Goal: Navigation & Orientation: Find specific page/section

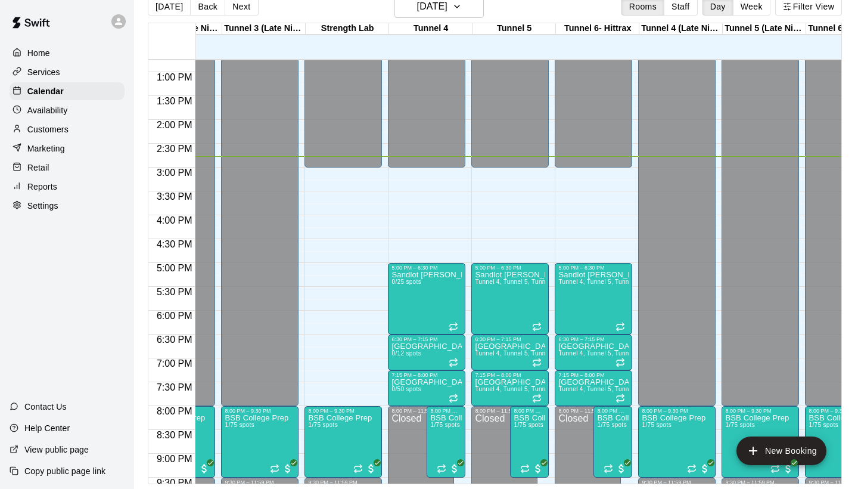
scroll to position [0, 422]
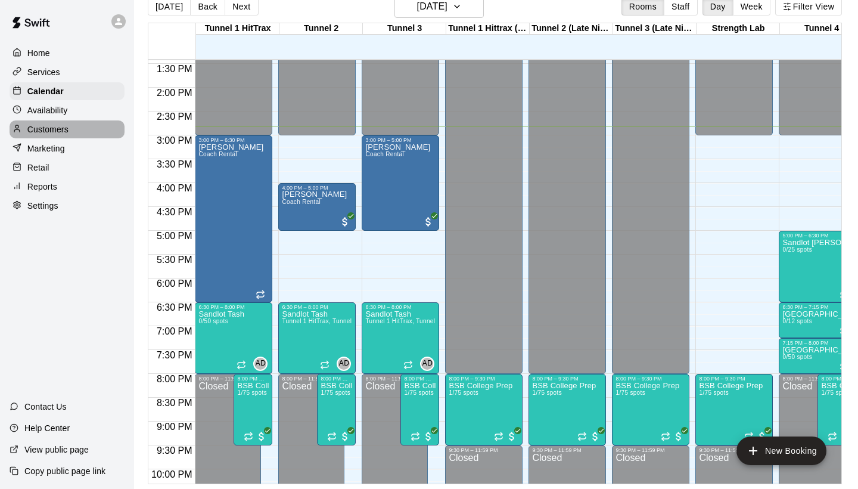
click at [60, 122] on div "Customers" at bounding box center [67, 129] width 115 height 18
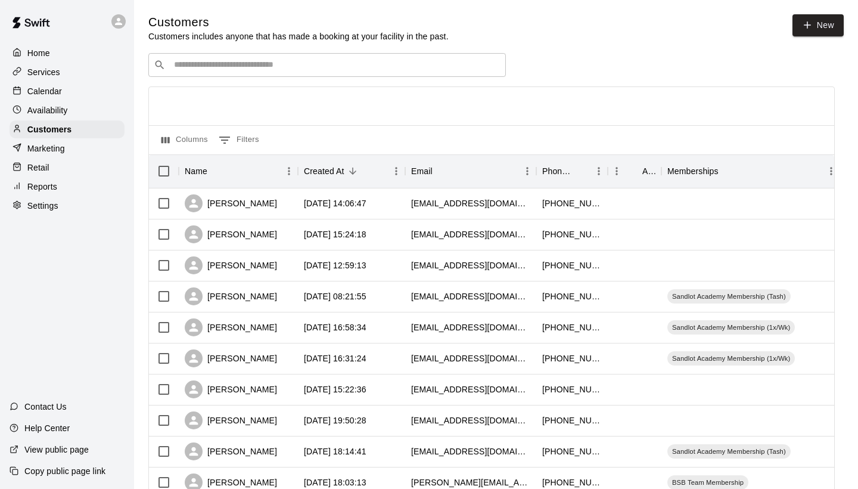
click at [250, 73] on div "​ ​" at bounding box center [327, 65] width 358 height 24
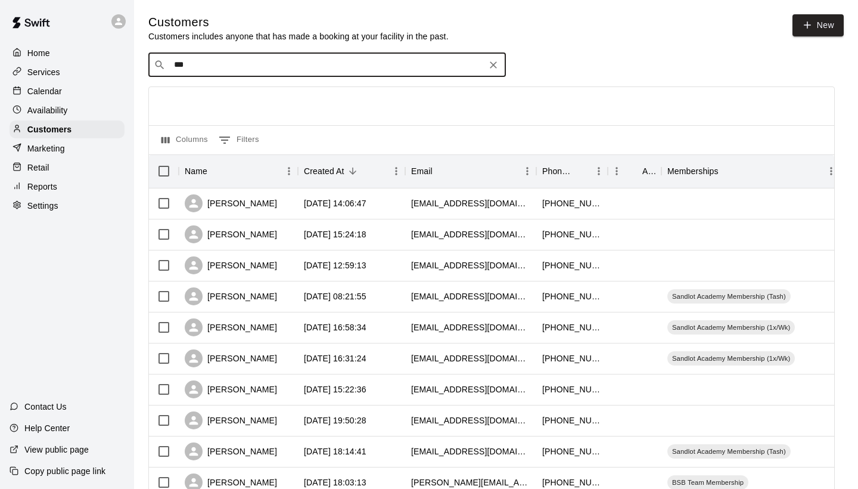
type input "****"
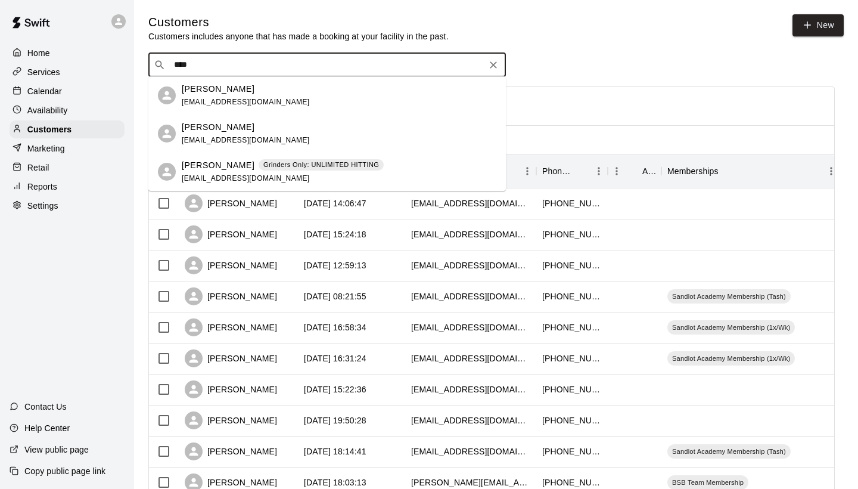
scroll to position [13, 0]
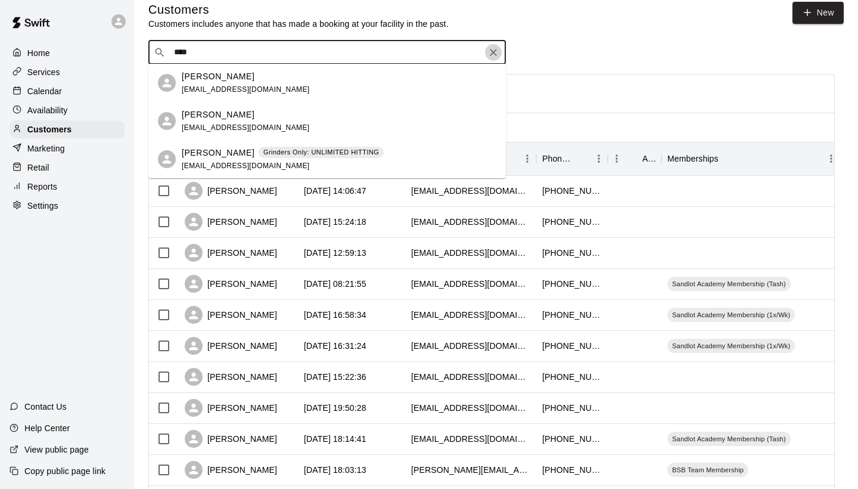
click at [495, 54] on icon "Clear" at bounding box center [493, 52] width 7 height 7
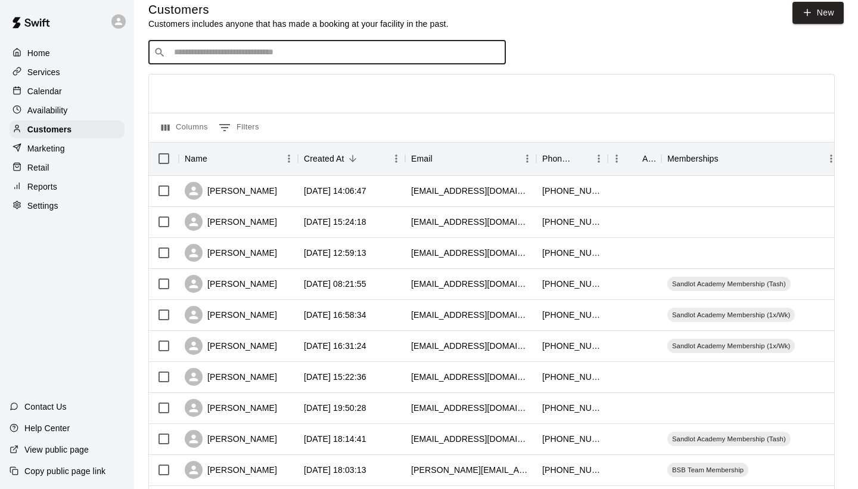
click at [524, 51] on div "​ ​" at bounding box center [491, 53] width 687 height 24
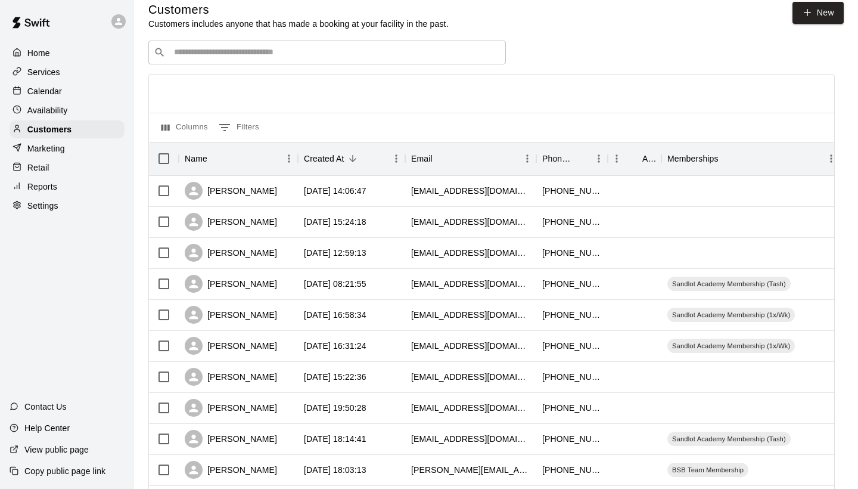
click at [307, 48] on input "Search customers by name or email" at bounding box center [335, 52] width 330 height 12
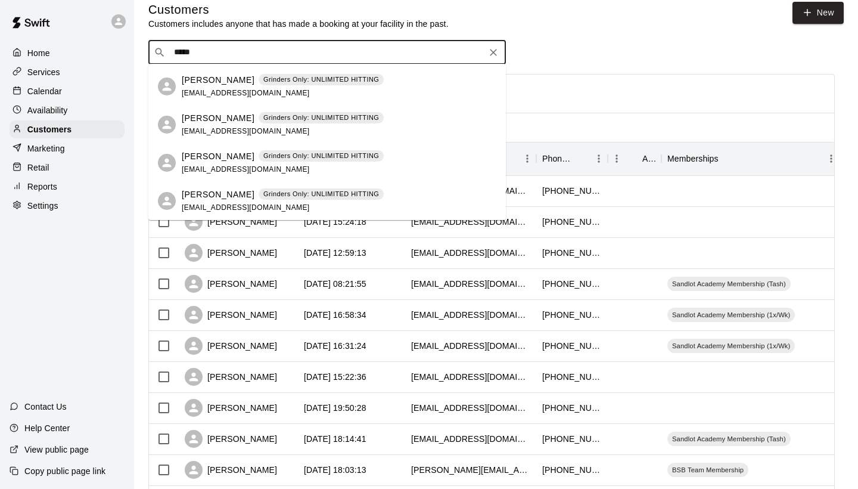
scroll to position [73, 0]
type input "*****"
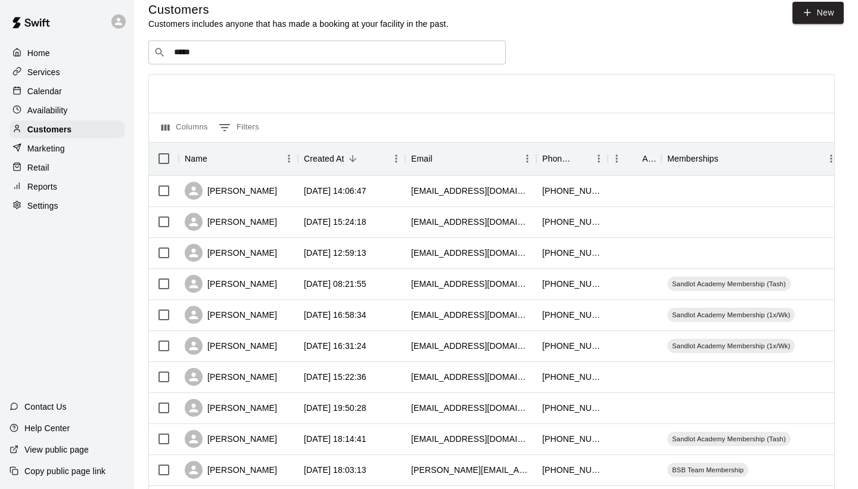
click at [549, 86] on div at bounding box center [491, 94] width 685 height 38
click at [494, 53] on icon "Clear" at bounding box center [493, 52] width 7 height 7
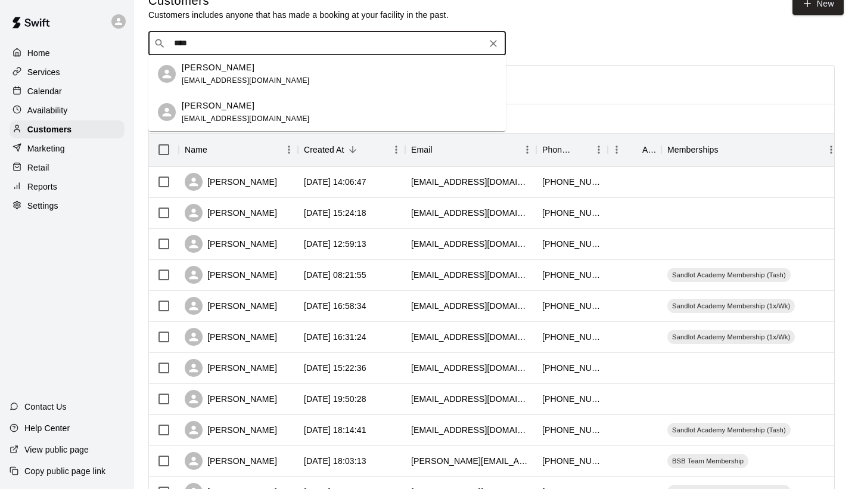
scroll to position [20, 0]
type input "*"
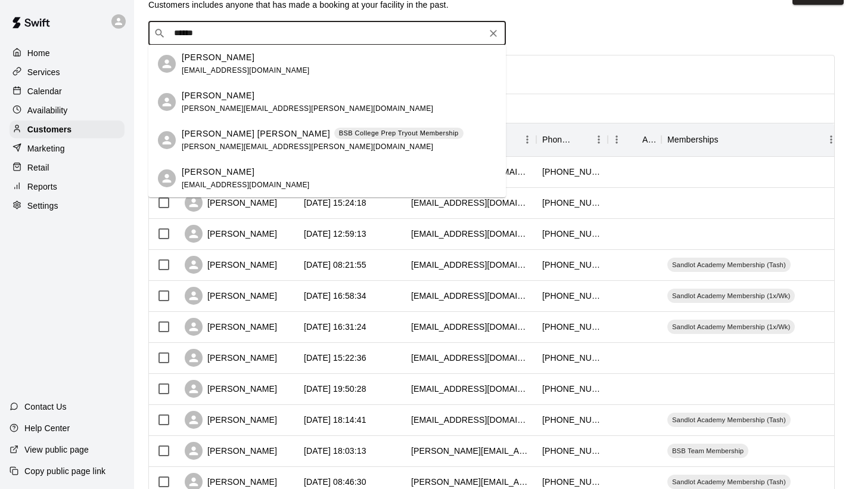
scroll to position [32, 0]
type input "*"
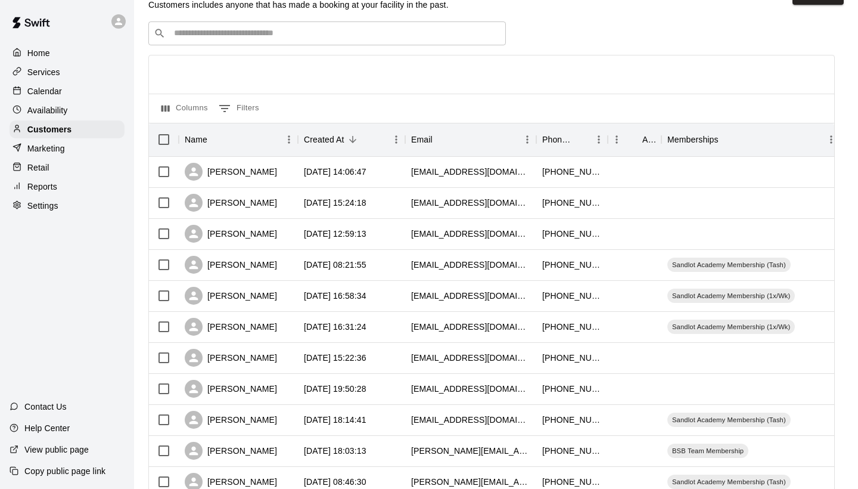
click at [398, 75] on div at bounding box center [491, 74] width 685 height 38
click at [53, 92] on p "Calendar" at bounding box center [44, 91] width 35 height 12
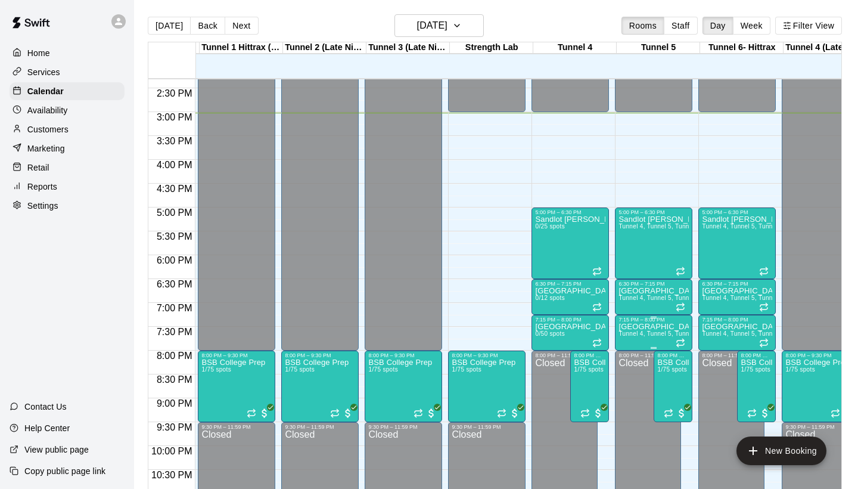
scroll to position [682, 249]
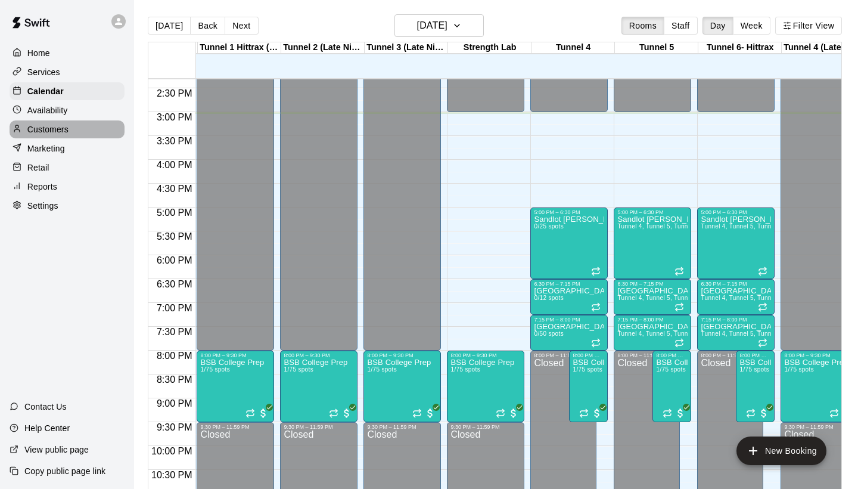
click at [60, 130] on p "Customers" at bounding box center [47, 129] width 41 height 12
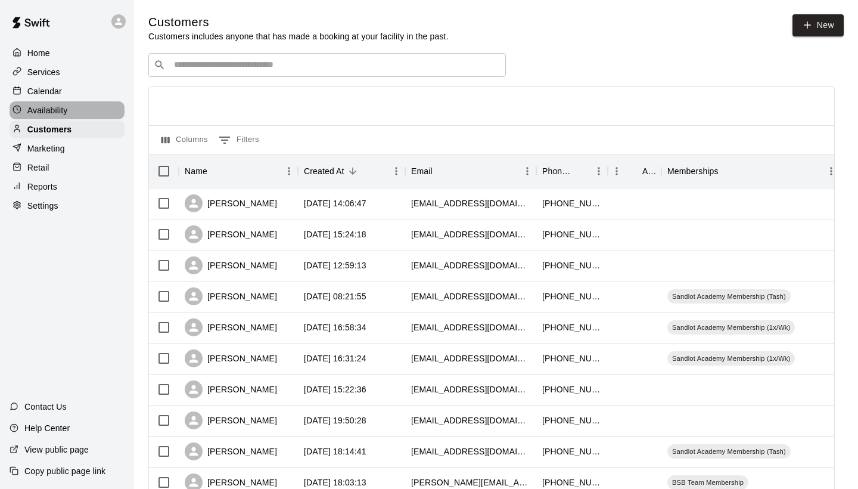
click at [35, 114] on p "Availability" at bounding box center [47, 110] width 41 height 12
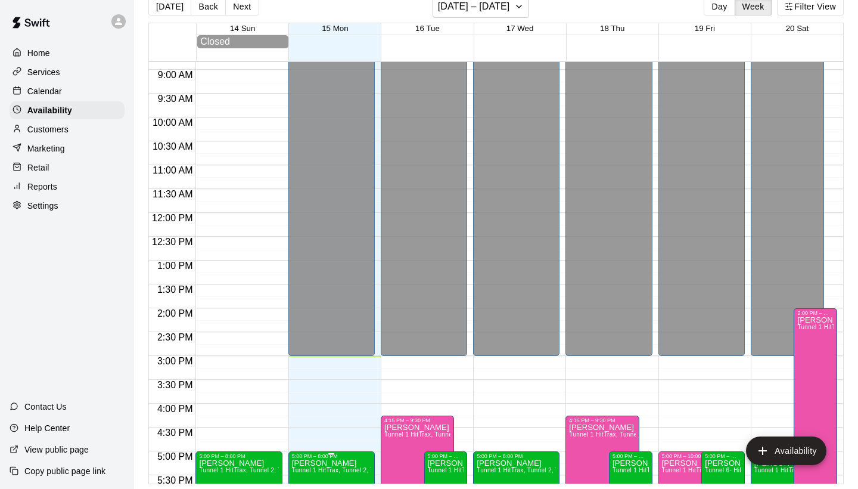
scroll to position [423, 0]
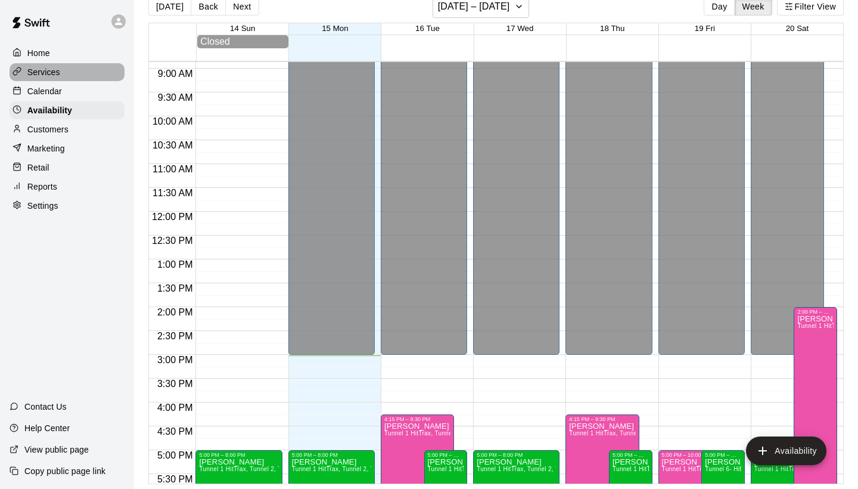
click at [46, 70] on p "Services" at bounding box center [43, 72] width 33 height 12
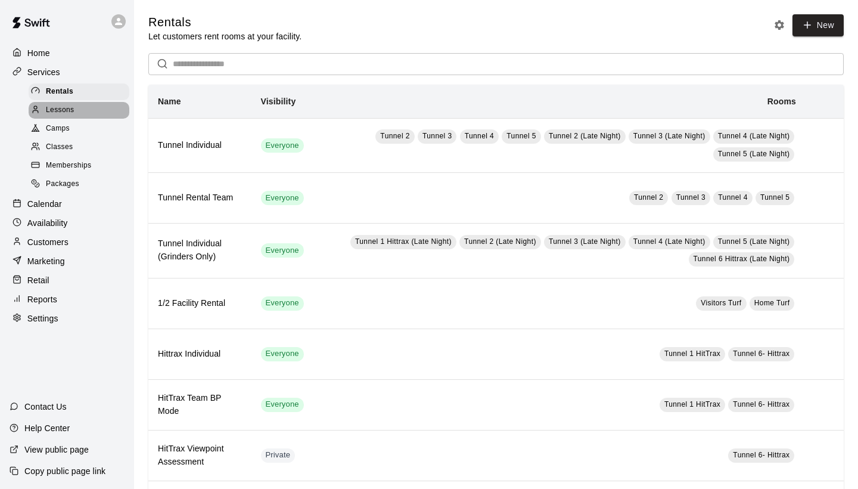
click at [52, 110] on span "Lessons" at bounding box center [60, 110] width 29 height 12
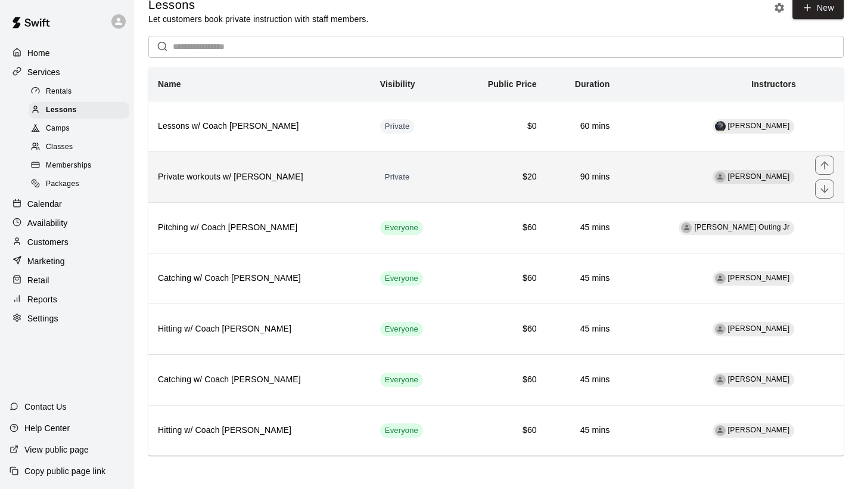
scroll to position [17, 0]
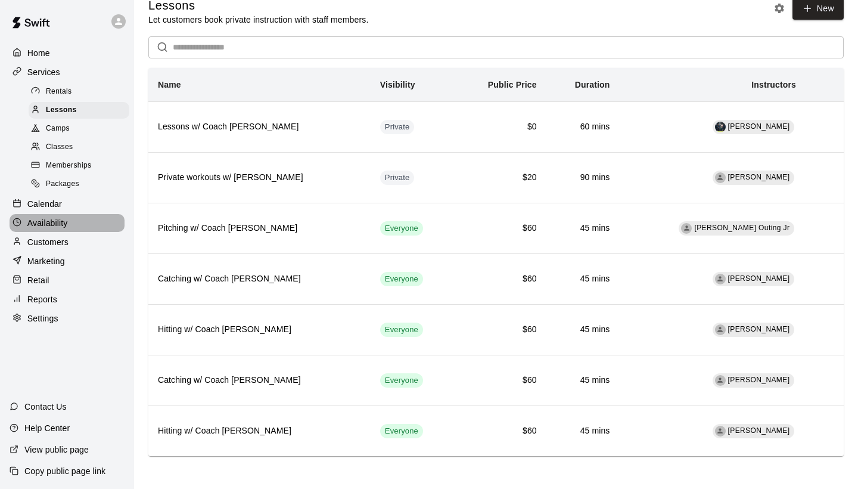
click at [40, 220] on p "Availability" at bounding box center [47, 223] width 41 height 12
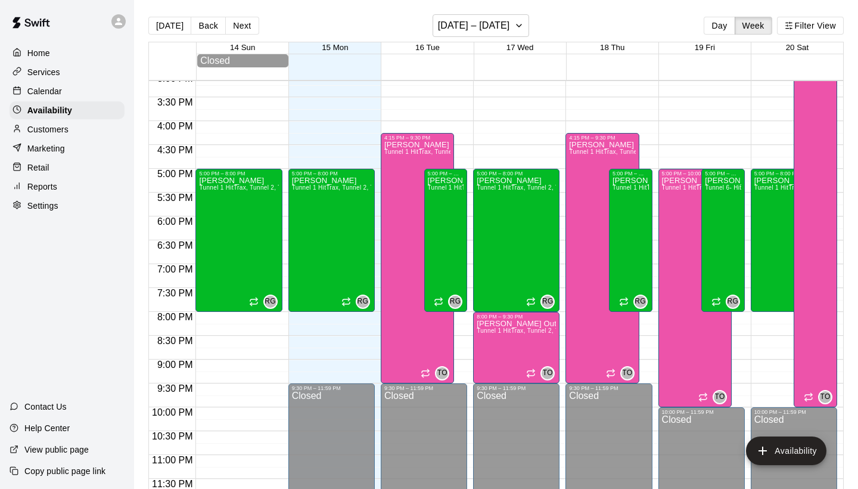
scroll to position [724, 0]
click at [36, 162] on p "Retail" at bounding box center [38, 168] width 22 height 12
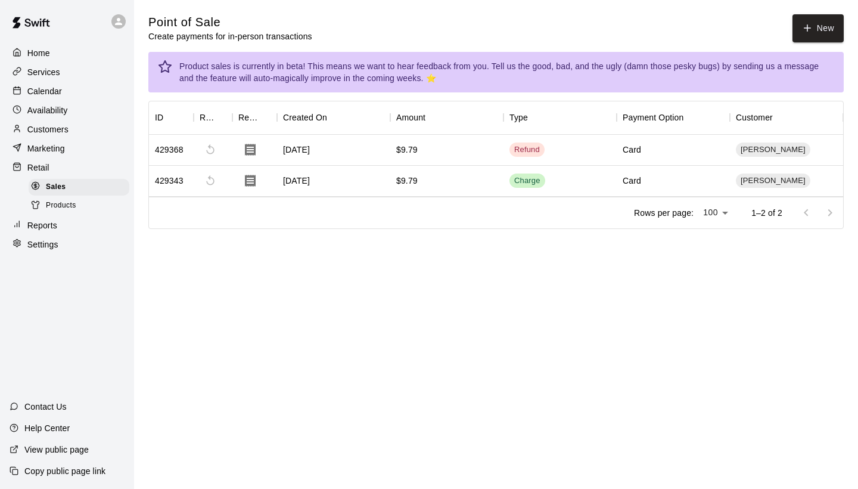
click at [60, 200] on span "Products" at bounding box center [61, 206] width 30 height 12
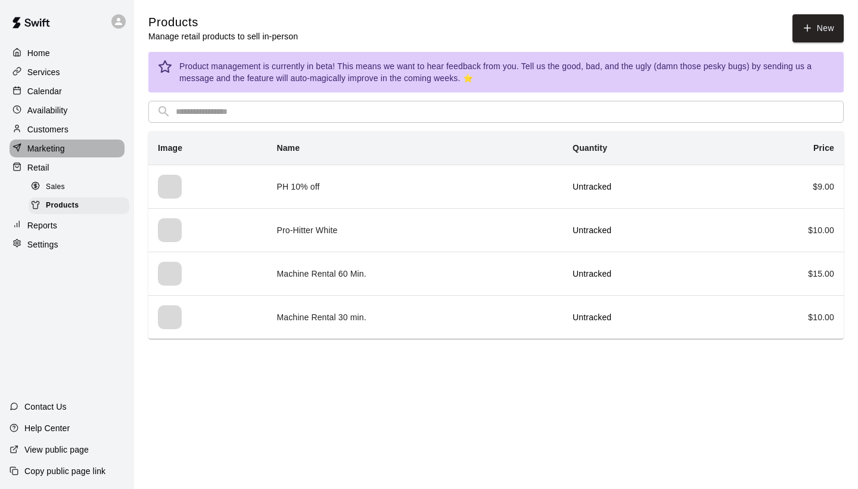
click at [41, 152] on p "Marketing" at bounding box center [46, 148] width 38 height 12
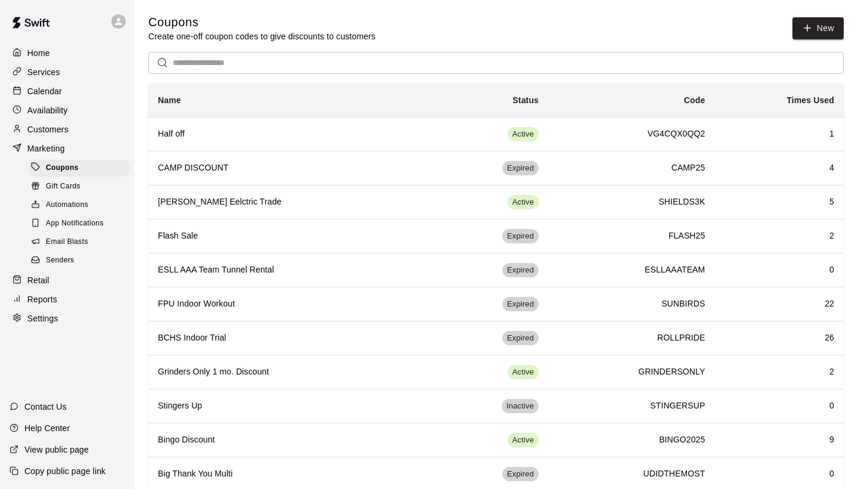
click at [67, 179] on div "Gift Cards" at bounding box center [79, 186] width 101 height 17
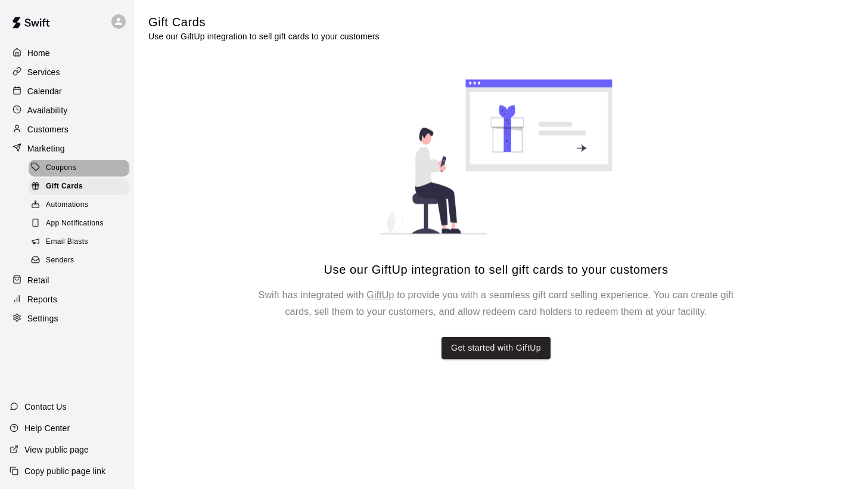
click at [58, 165] on span "Coupons" at bounding box center [61, 168] width 30 height 12
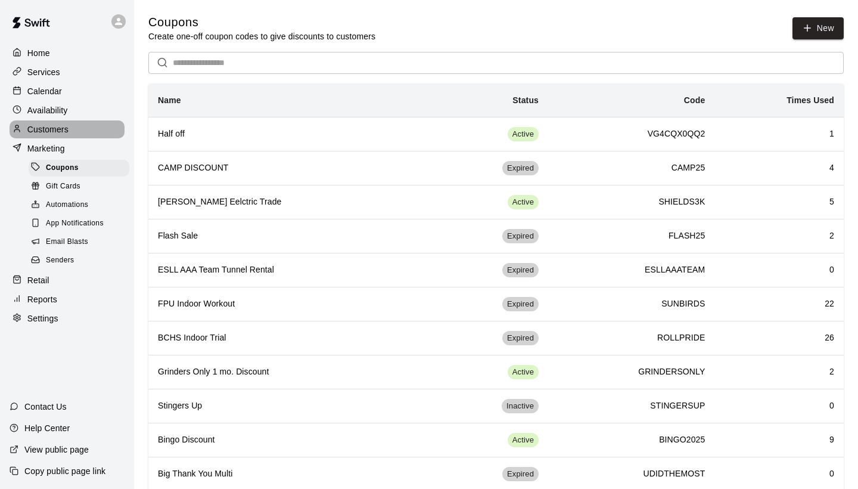
click at [36, 129] on p "Customers" at bounding box center [47, 129] width 41 height 12
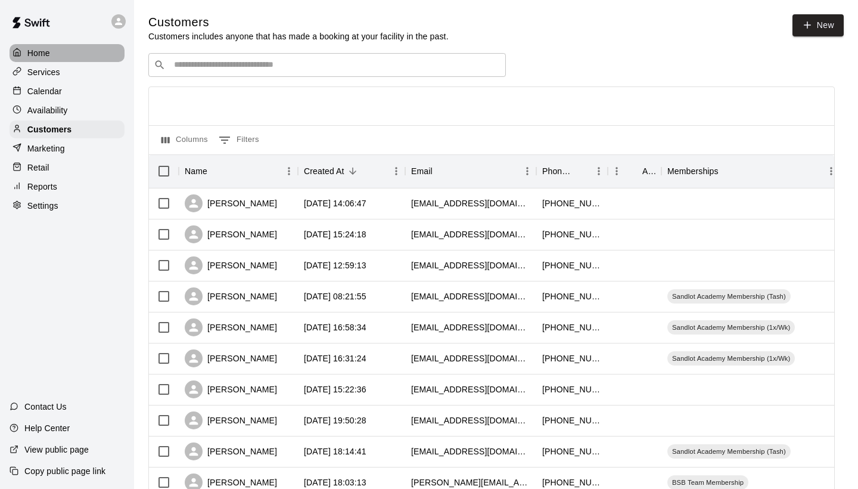
click at [42, 47] on p "Home" at bounding box center [38, 53] width 23 height 12
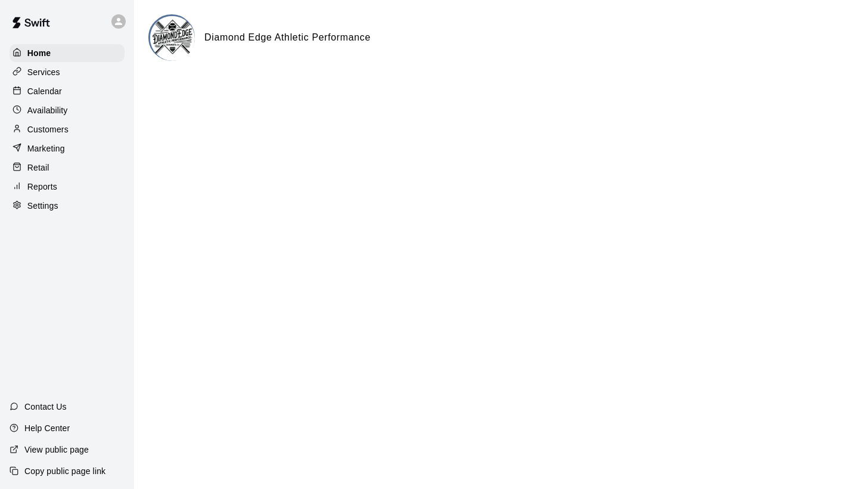
click at [77, 66] on div "Services" at bounding box center [67, 72] width 115 height 18
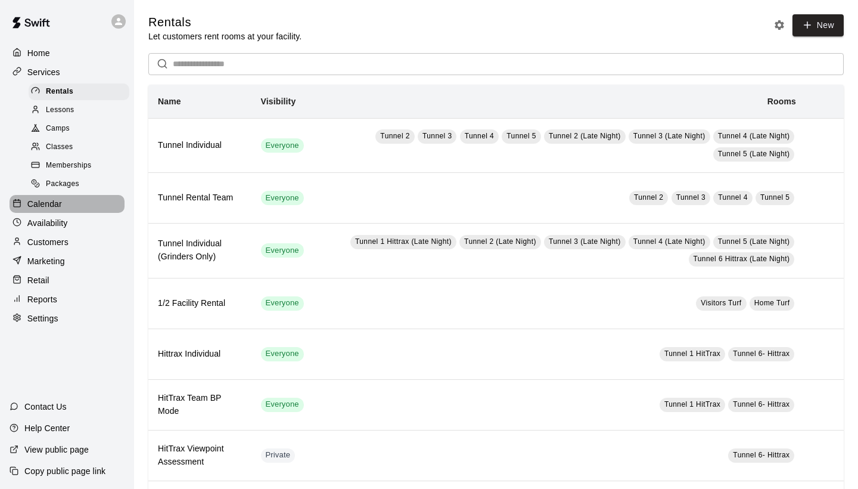
click at [51, 198] on p "Calendar" at bounding box center [44, 204] width 35 height 12
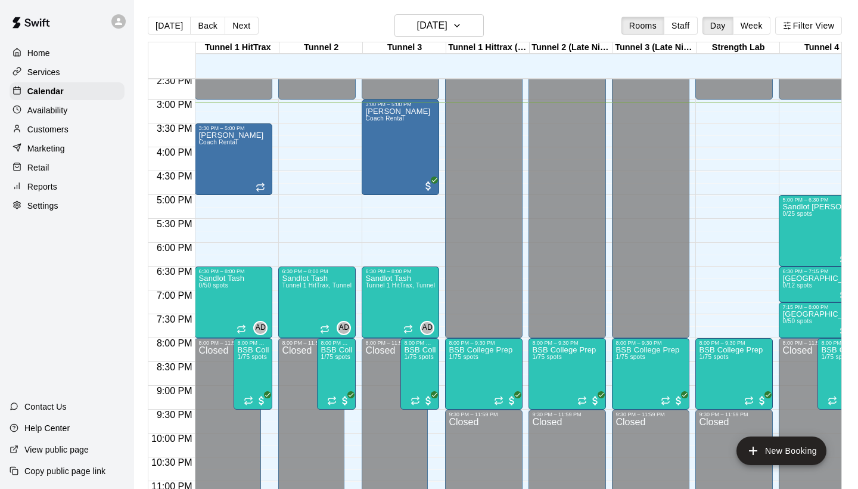
scroll to position [696, 0]
click at [669, 32] on button "Staff" at bounding box center [681, 26] width 34 height 18
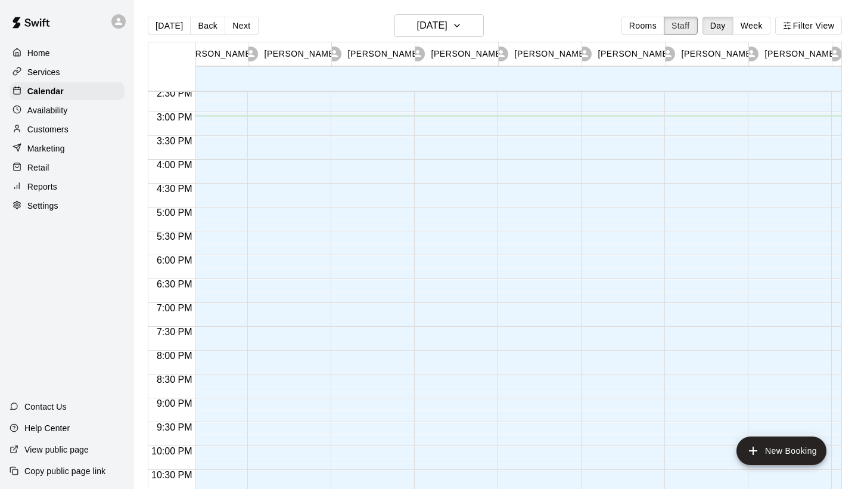
scroll to position [695, 318]
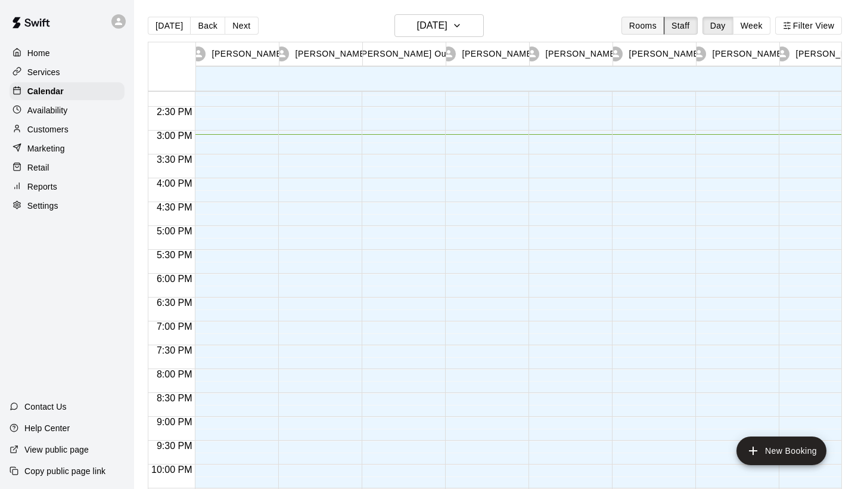
click at [646, 29] on button "Rooms" at bounding box center [643, 26] width 43 height 18
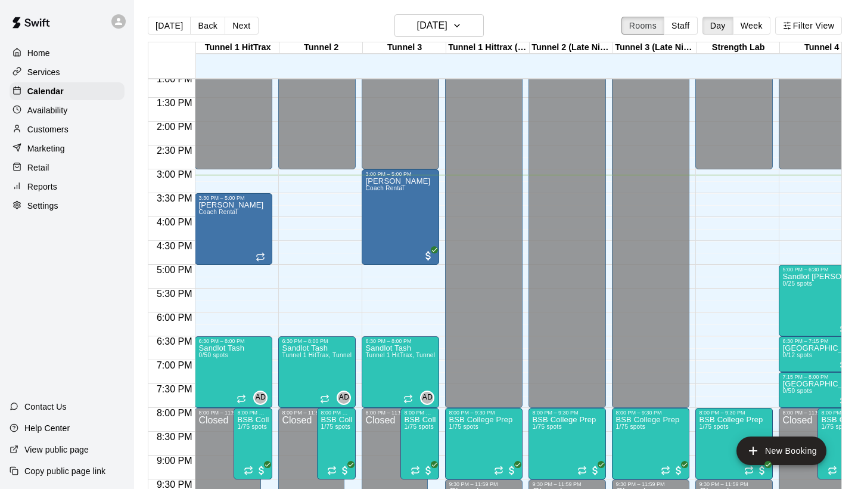
scroll to position [624, 0]
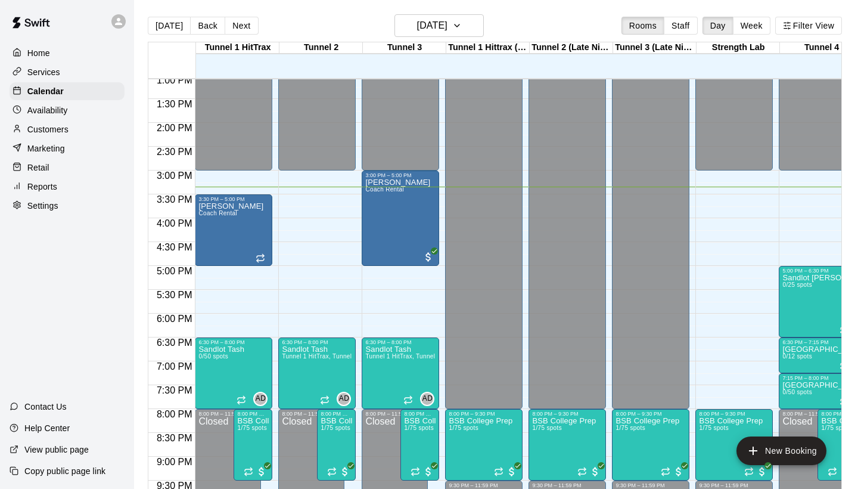
click at [65, 181] on div "Reports" at bounding box center [67, 187] width 115 height 18
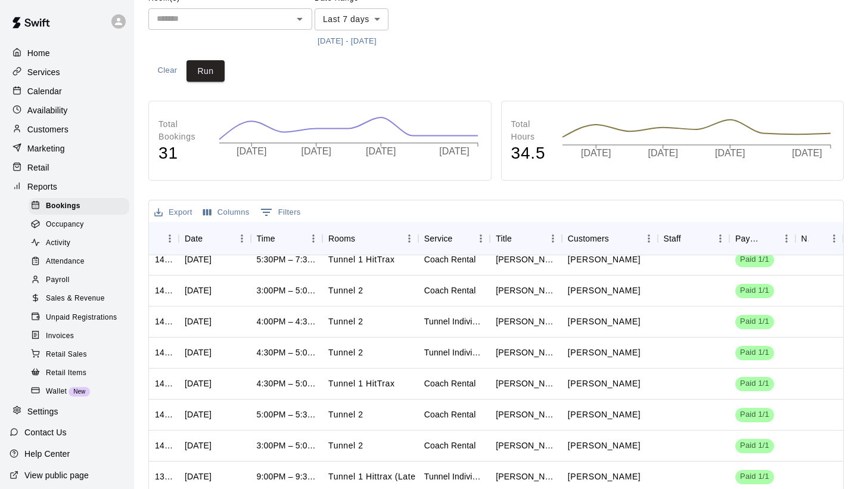
scroll to position [273, 0]
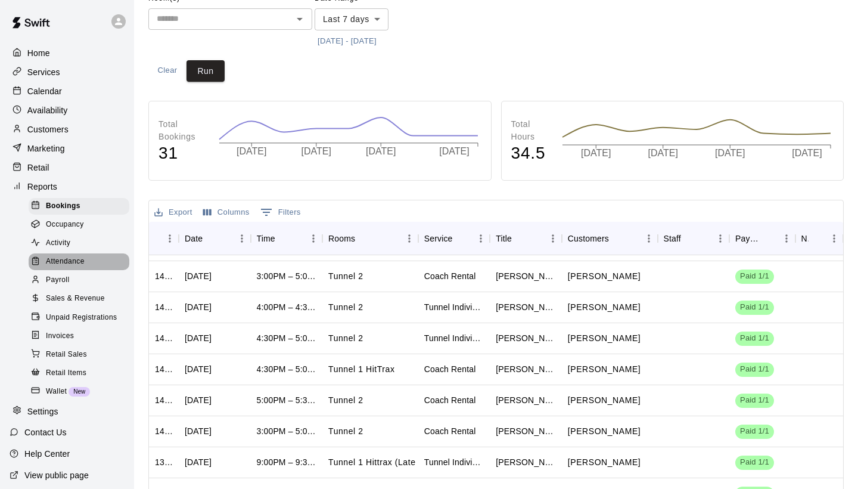
click at [82, 262] on span "Attendance" at bounding box center [65, 262] width 39 height 12
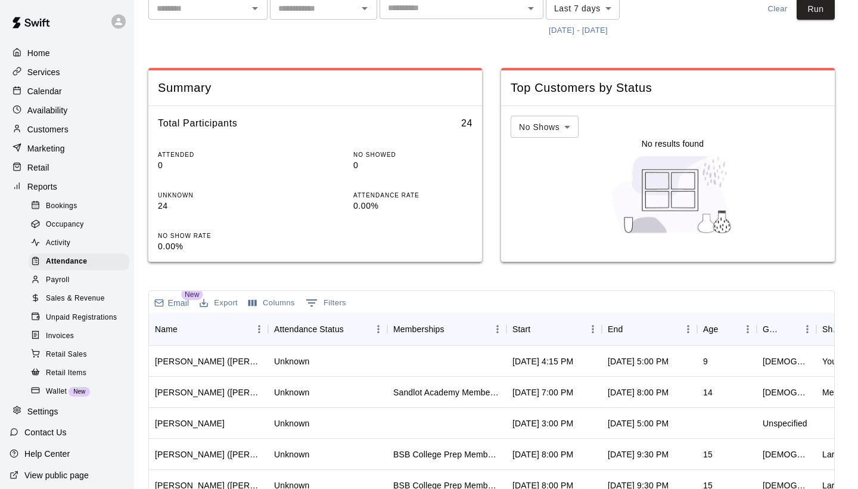
scroll to position [69, 0]
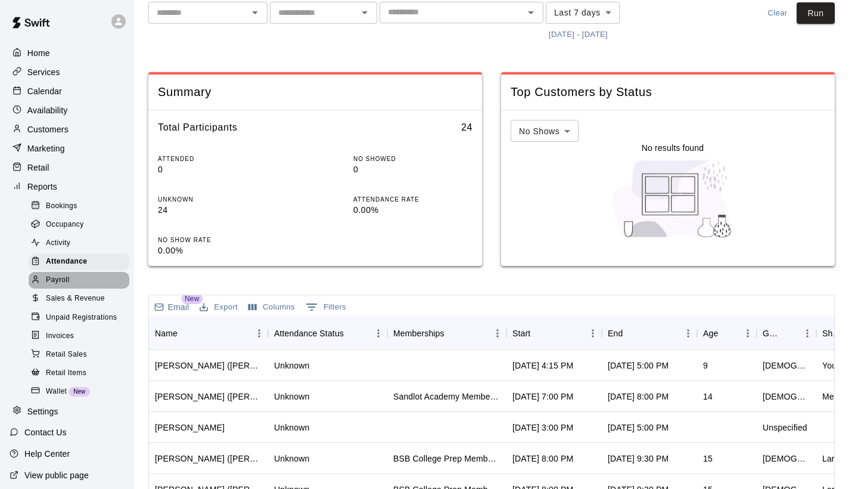
click at [60, 274] on span "Payroll" at bounding box center [57, 280] width 23 height 12
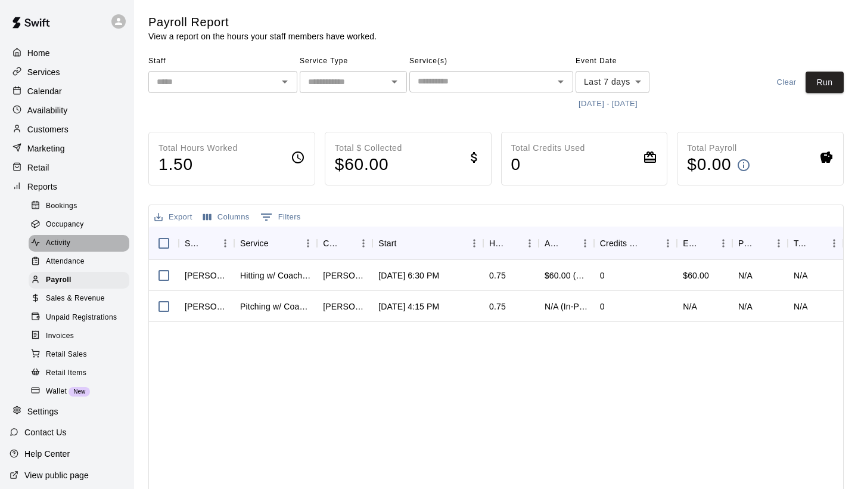
click at [65, 239] on span "Activity" at bounding box center [58, 243] width 24 height 12
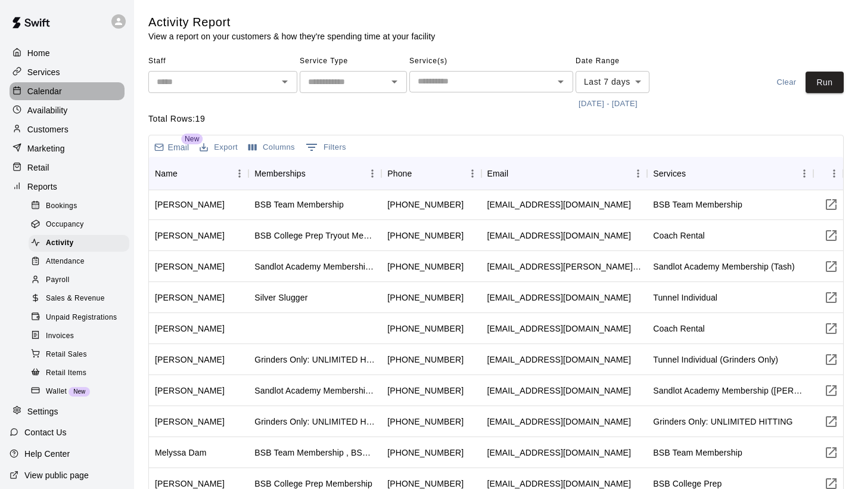
click at [48, 87] on p "Calendar" at bounding box center [44, 91] width 35 height 12
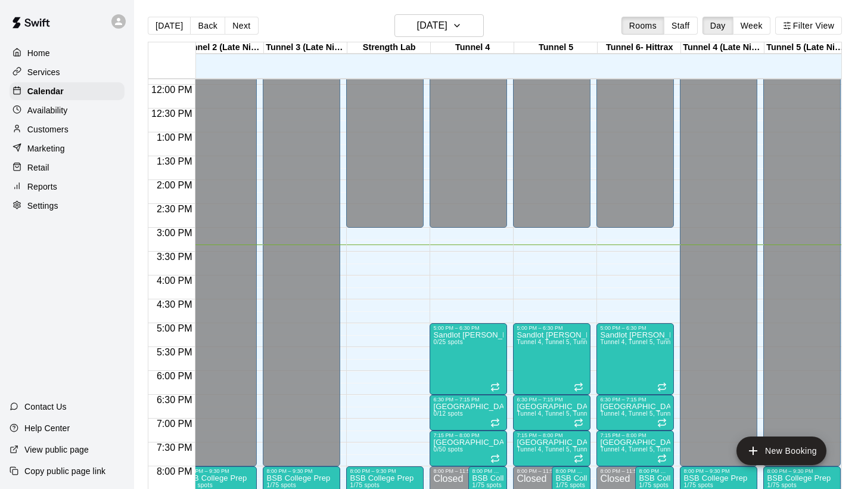
scroll to position [0, 356]
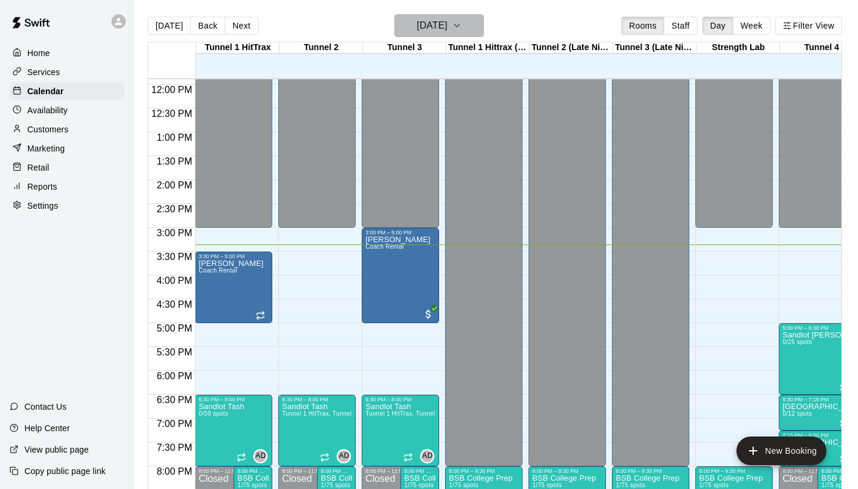
click at [417, 29] on h6 "[DATE]" at bounding box center [432, 25] width 30 height 17
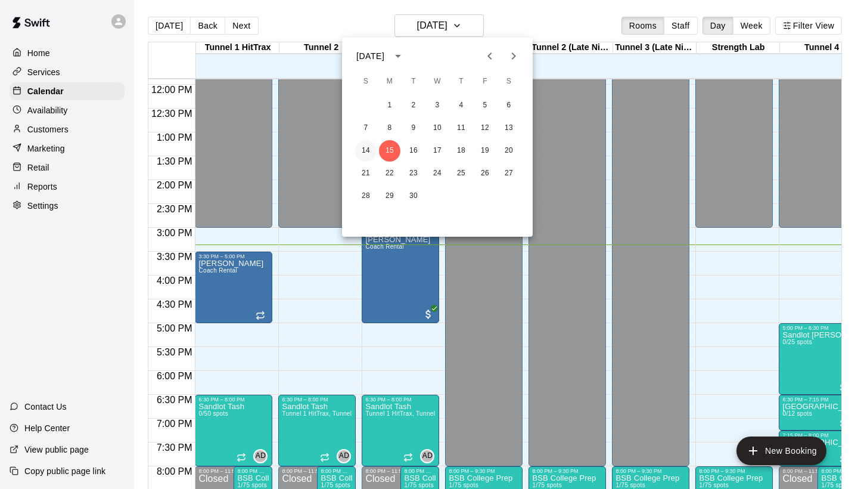
click at [371, 146] on button "14" at bounding box center [365, 150] width 21 height 21
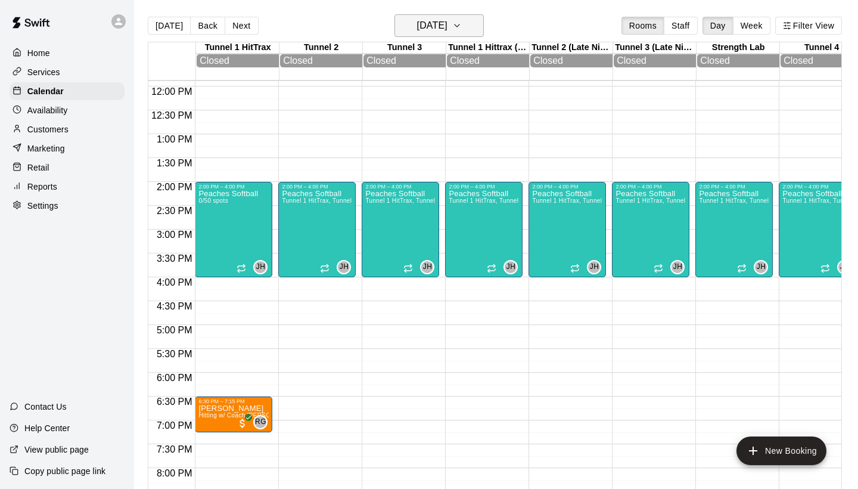
click at [417, 26] on h6 "[DATE]" at bounding box center [432, 25] width 30 height 17
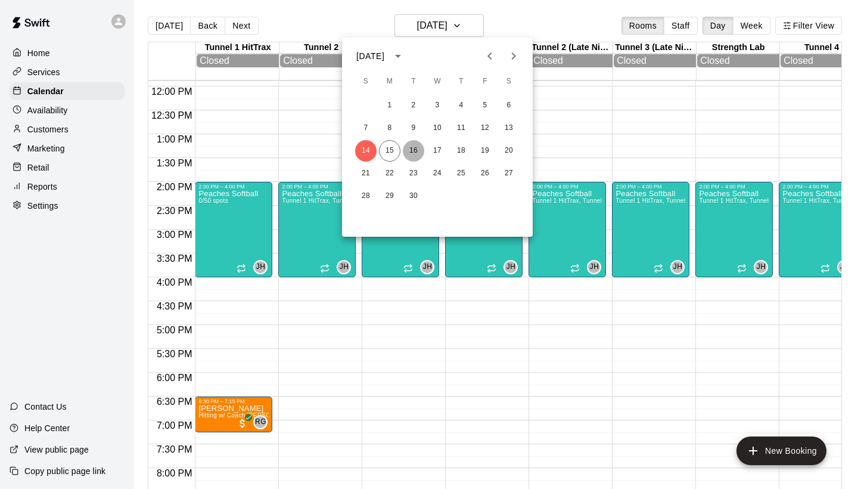
click at [411, 148] on button "16" at bounding box center [413, 150] width 21 height 21
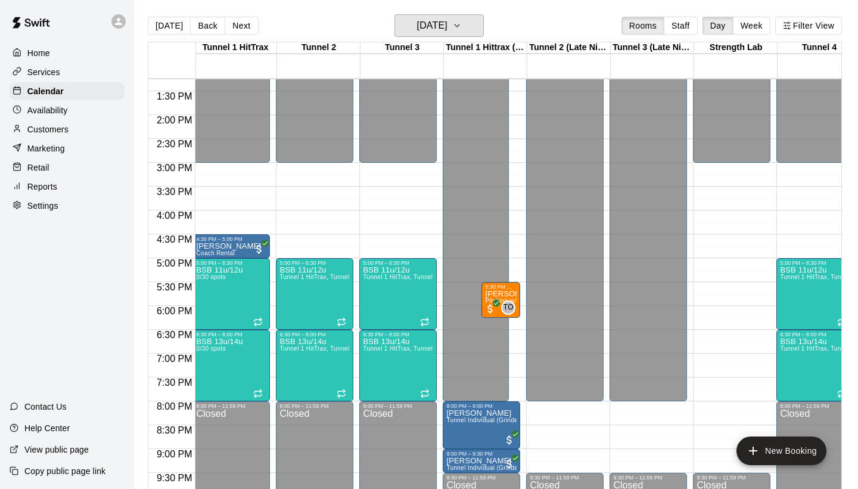
scroll to position [0, 13]
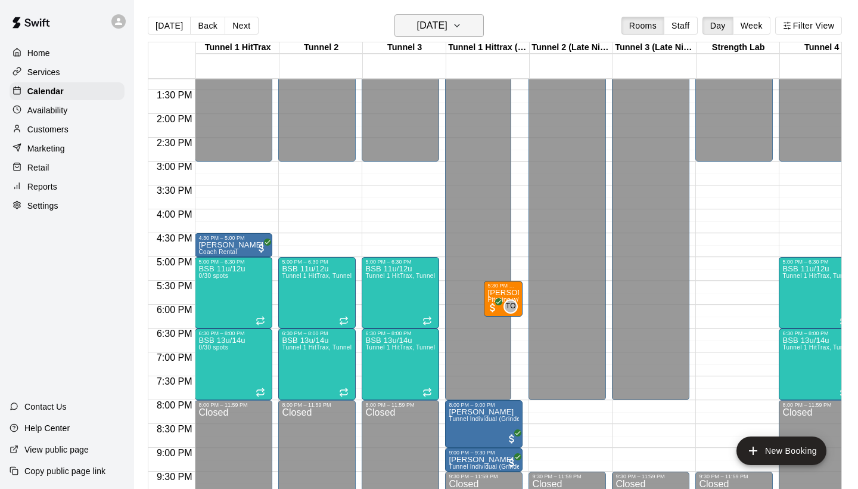
click at [430, 24] on h6 "[DATE]" at bounding box center [432, 25] width 30 height 17
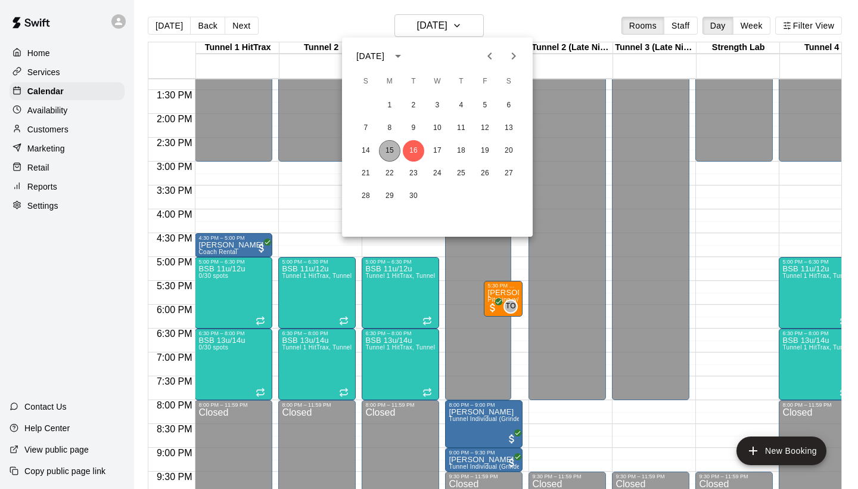
click at [389, 147] on button "15" at bounding box center [389, 150] width 21 height 21
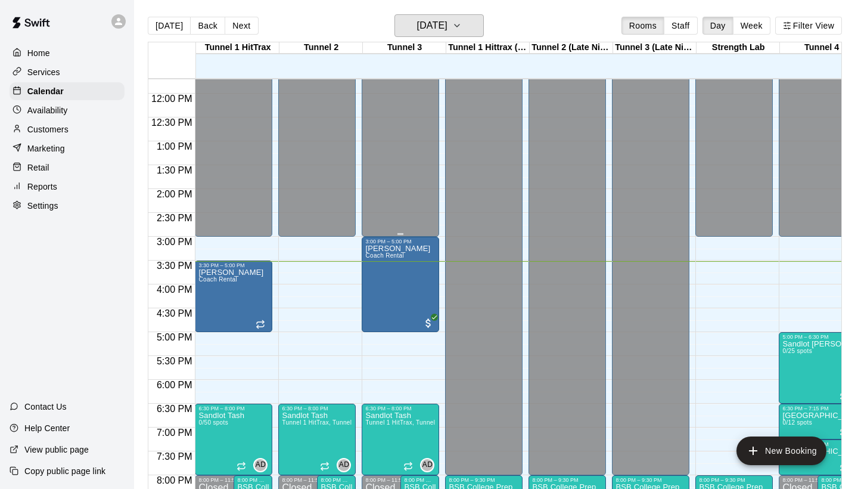
scroll to position [558, 0]
